Goal: Subscribe to service/newsletter

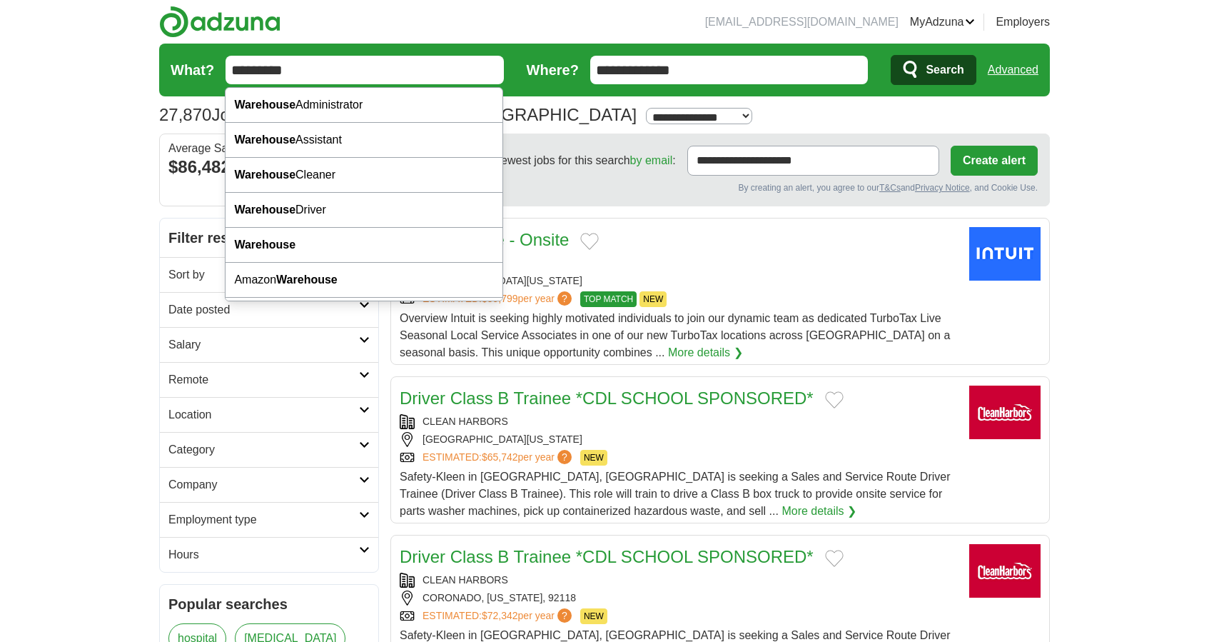
type input "*********"
click at [933, 70] on button "Search" at bounding box center [933, 70] width 85 height 30
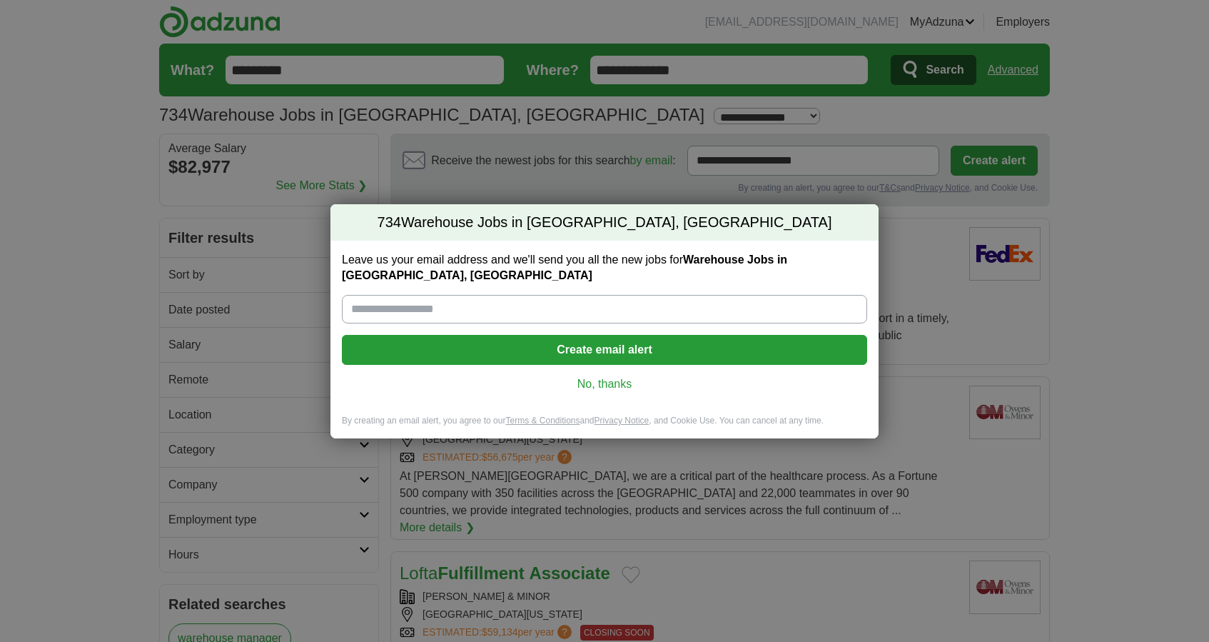
click at [520, 314] on input "Leave us your email address and we'll send you all the new jobs for Warehouse J…" at bounding box center [604, 309] width 525 height 29
type input "**********"
click at [505, 363] on button "Create email alert" at bounding box center [604, 350] width 525 height 30
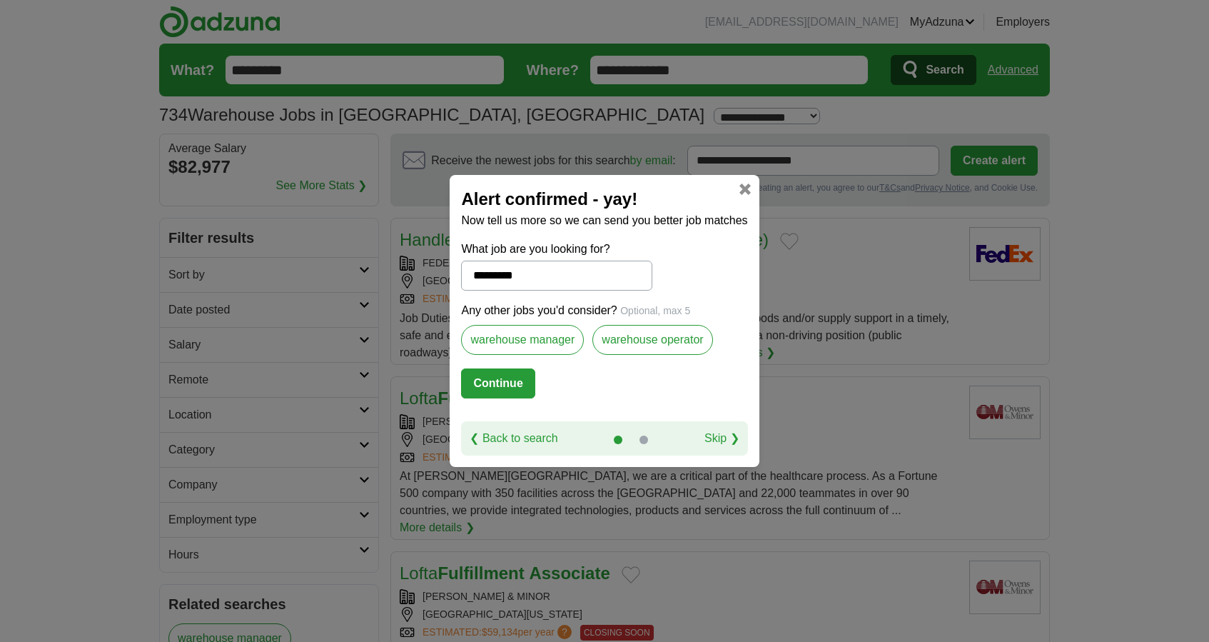
click at [535, 342] on label "warehouse manager" at bounding box center [522, 340] width 123 height 30
click at [515, 380] on button "Continue" at bounding box center [498, 383] width 74 height 30
select select "*"
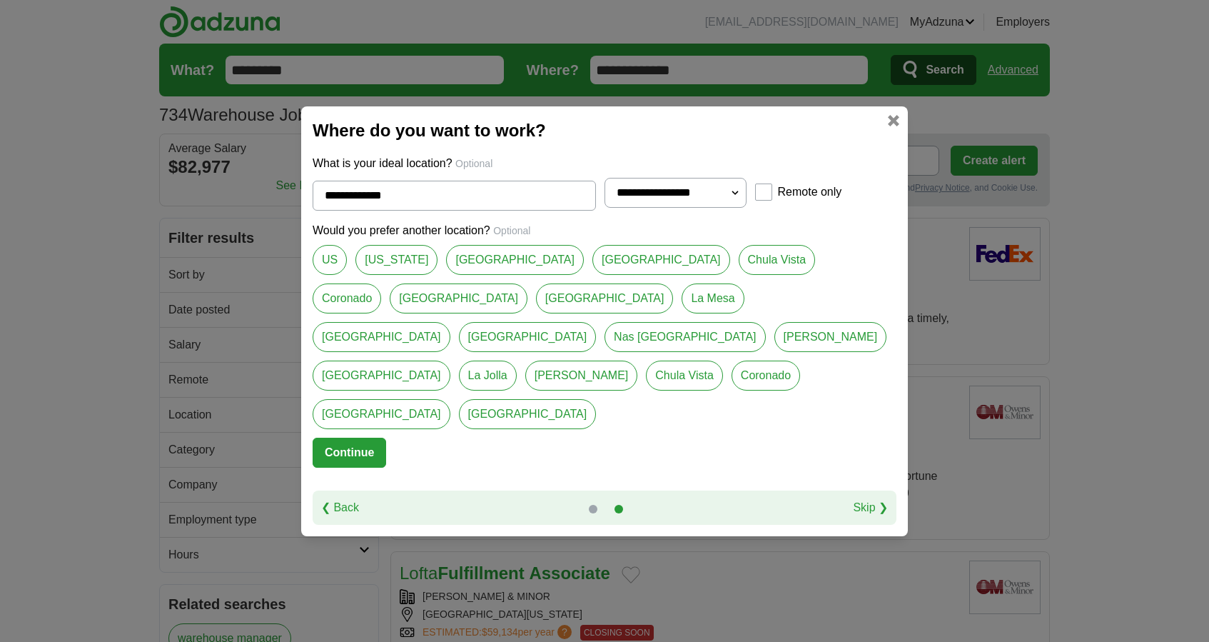
click at [365, 438] on button "Continue" at bounding box center [350, 453] width 74 height 30
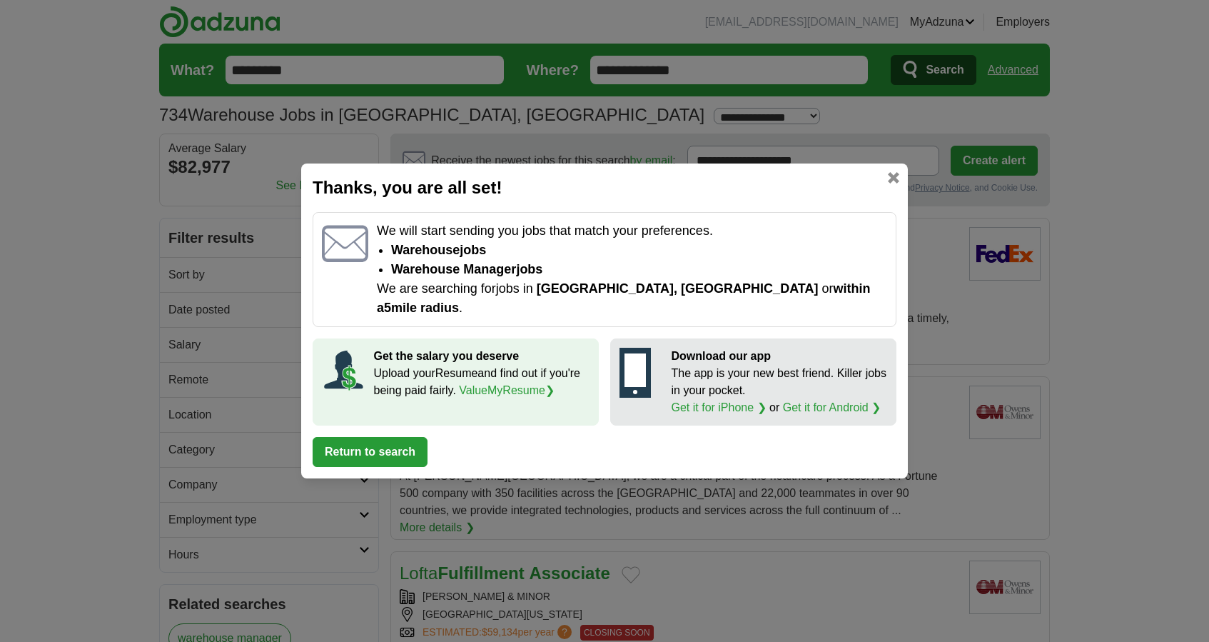
click at [899, 187] on div "Thanks, you are all set! We will start sending you jobs that match your prefere…" at bounding box center [604, 320] width 607 height 315
click at [895, 183] on link at bounding box center [893, 177] width 11 height 11
